Goal: Task Accomplishment & Management: Use online tool/utility

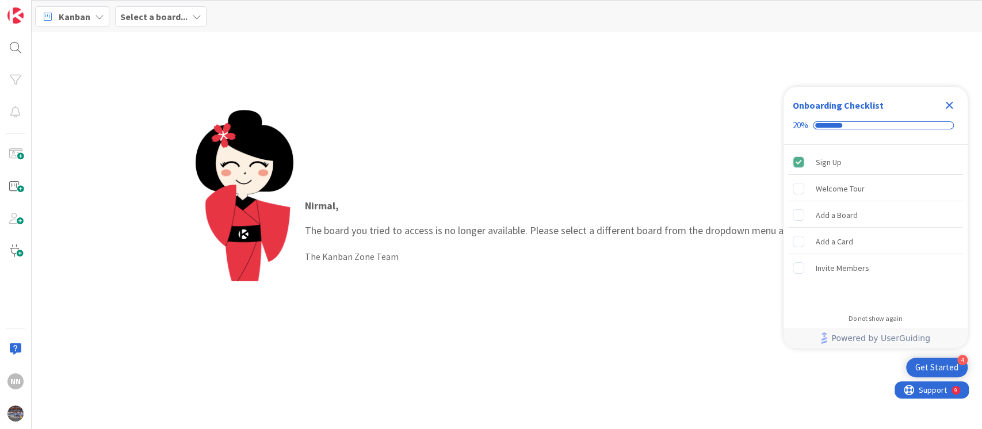
click at [954, 105] on icon "Close Checklist" at bounding box center [949, 105] width 14 height 14
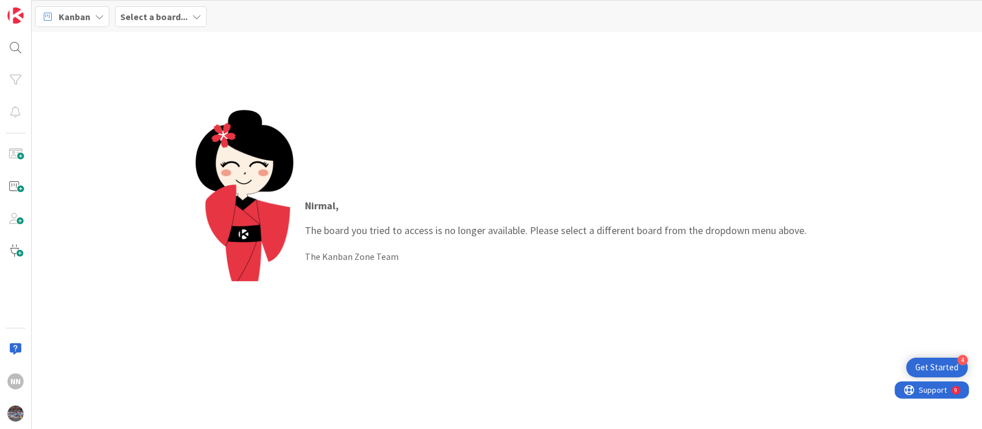
click at [161, 14] on b "Select a board..." at bounding box center [153, 17] width 67 height 12
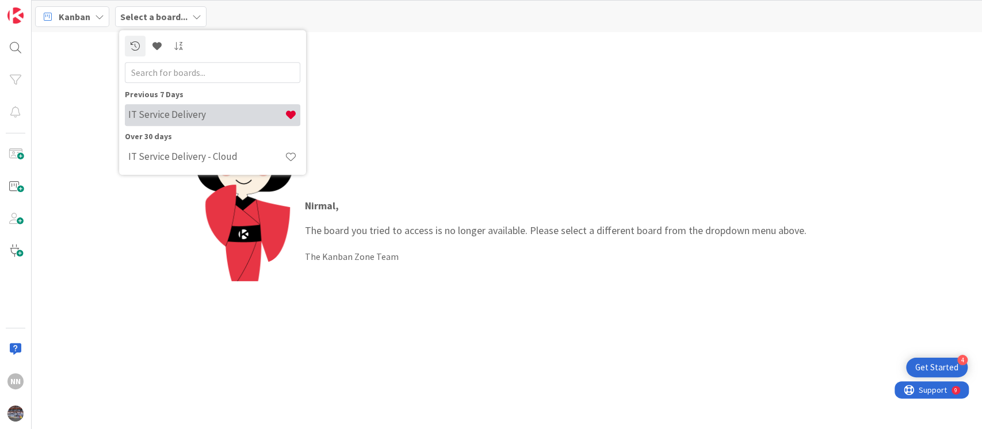
click at [154, 113] on h4 "IT Service Delivery" at bounding box center [206, 115] width 156 height 12
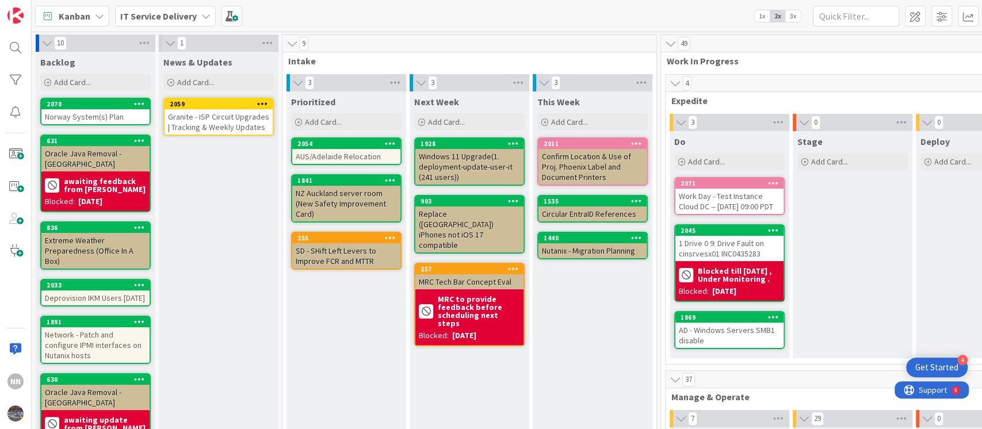
click at [712, 203] on div "Work Day - Test Instance Cloud DC -- [DATE] 09:00 PDT" at bounding box center [729, 201] width 108 height 25
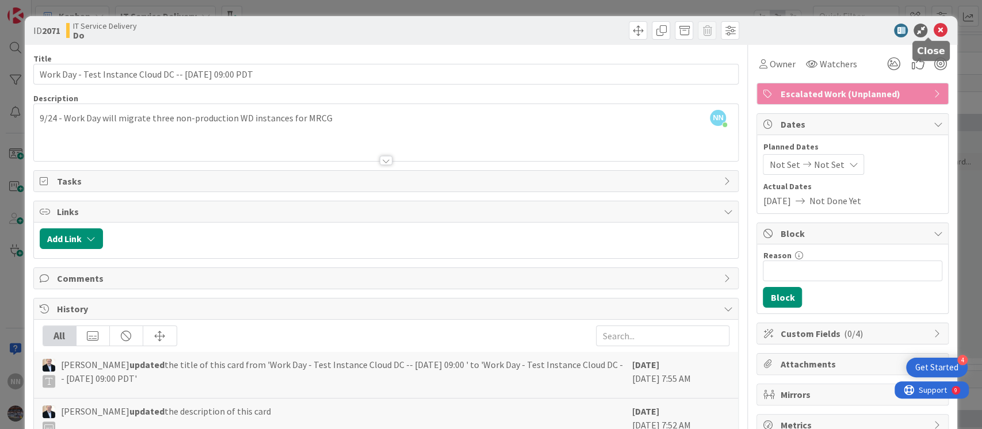
click at [933, 30] on icon at bounding box center [940, 31] width 14 height 14
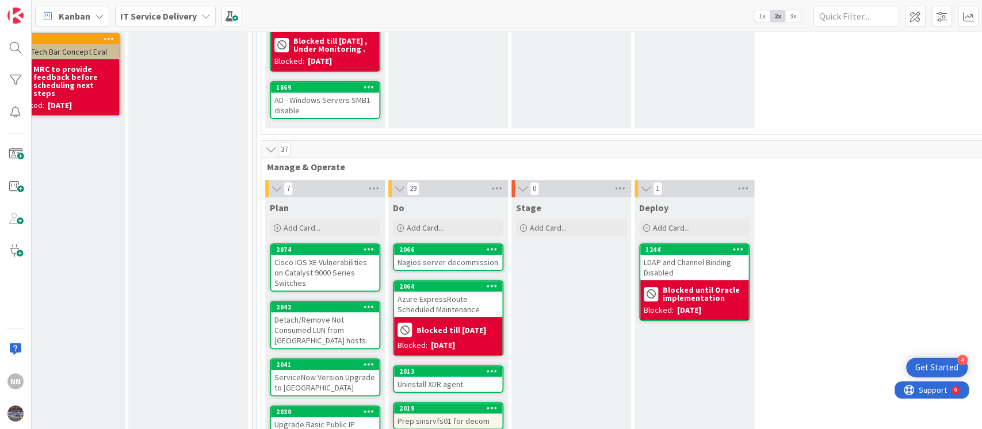
scroll to position [0, 404]
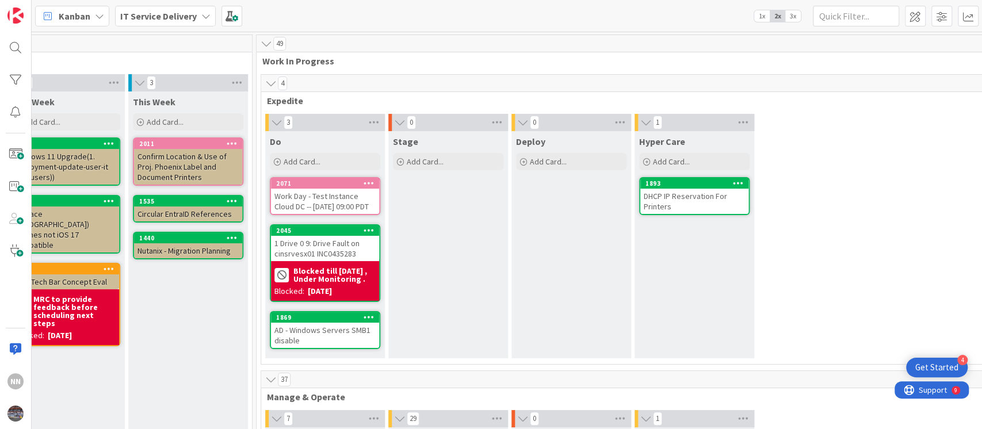
click at [317, 198] on div "Work Day - Test Instance Cloud DC -- [DATE] 09:00 PDT" at bounding box center [325, 201] width 108 height 25
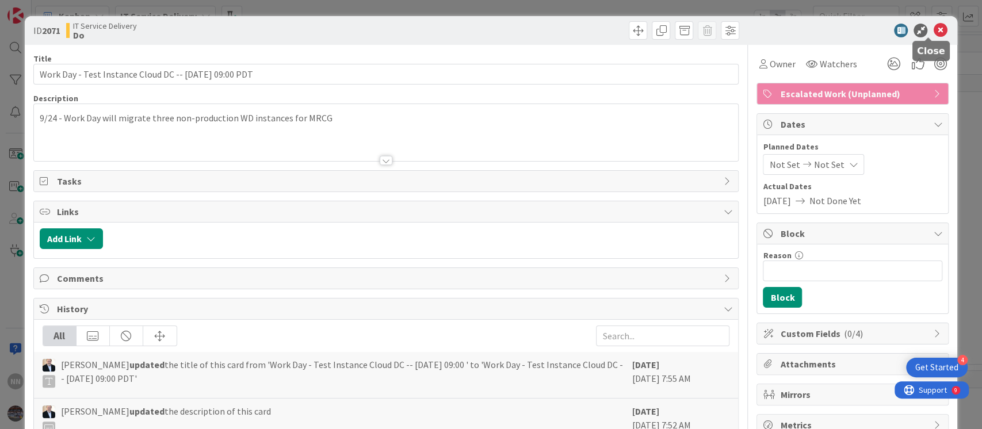
click at [933, 28] on icon at bounding box center [940, 31] width 14 height 14
